Goal: Navigation & Orientation: Understand site structure

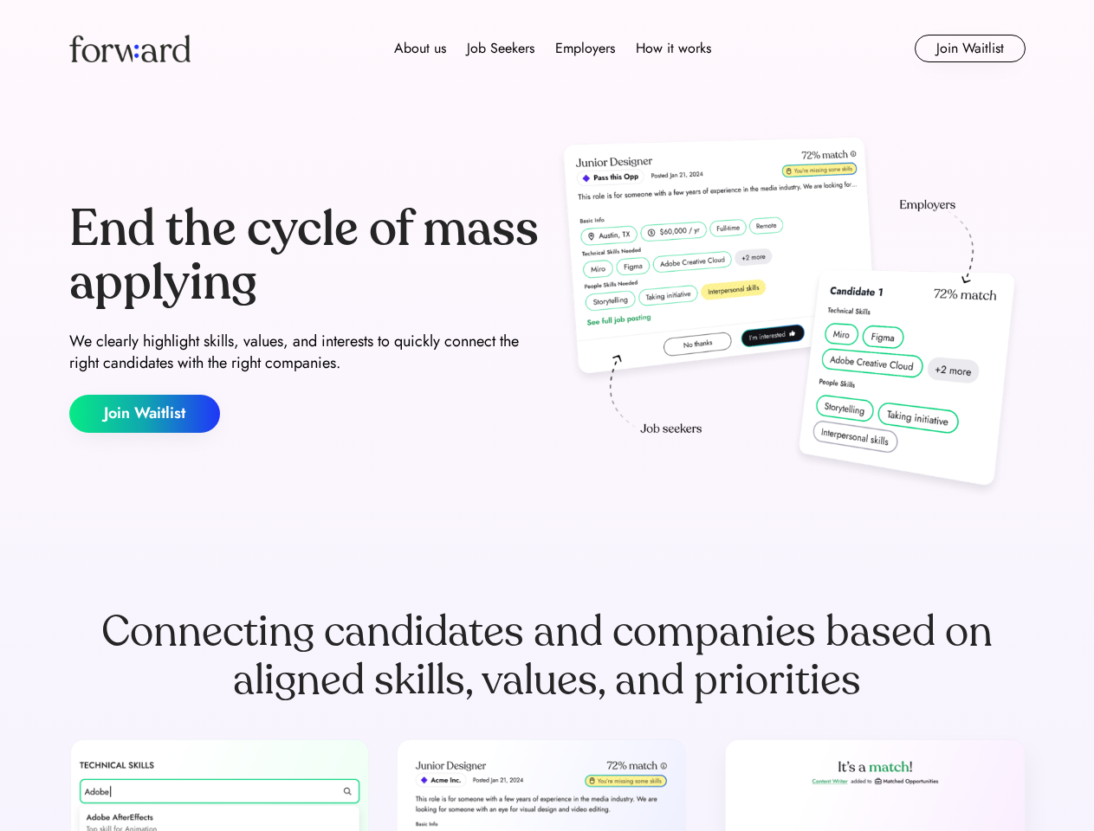
click at [546, 416] on div "End the cycle of mass applying We clearly highlight skills, values, and interes…" at bounding box center [547, 318] width 956 height 372
click at [547, 48] on div "About us Job Seekers Employers How it works" at bounding box center [552, 48] width 682 height 21
click at [130, 48] on img at bounding box center [129, 49] width 121 height 28
click at [553, 48] on div "About us Job Seekers Employers How it works" at bounding box center [552, 48] width 682 height 21
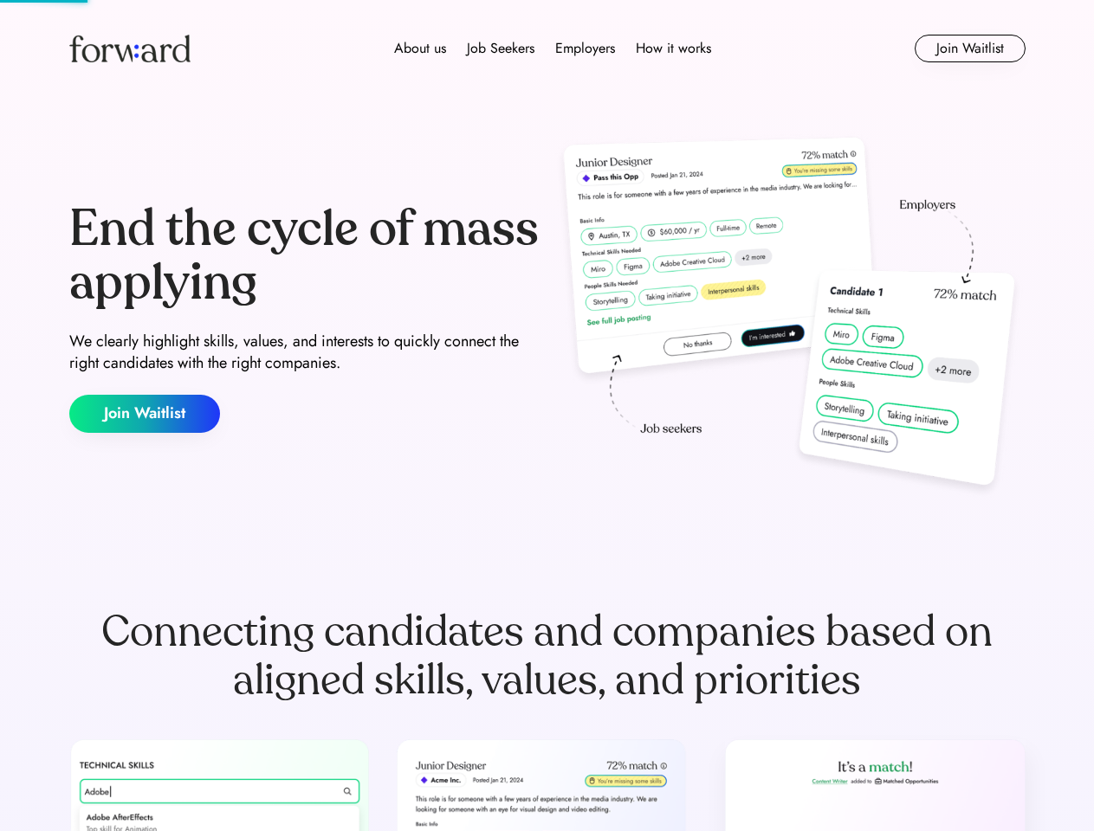
click at [420, 48] on div "About us" at bounding box center [420, 48] width 52 height 21
click at [501, 48] on div "Job Seekers" at bounding box center [501, 48] width 68 height 21
click at [585, 48] on div "Employers" at bounding box center [585, 48] width 60 height 21
click at [672, 48] on div "How it works" at bounding box center [673, 48] width 75 height 21
